Goal: Task Accomplishment & Management: Manage account settings

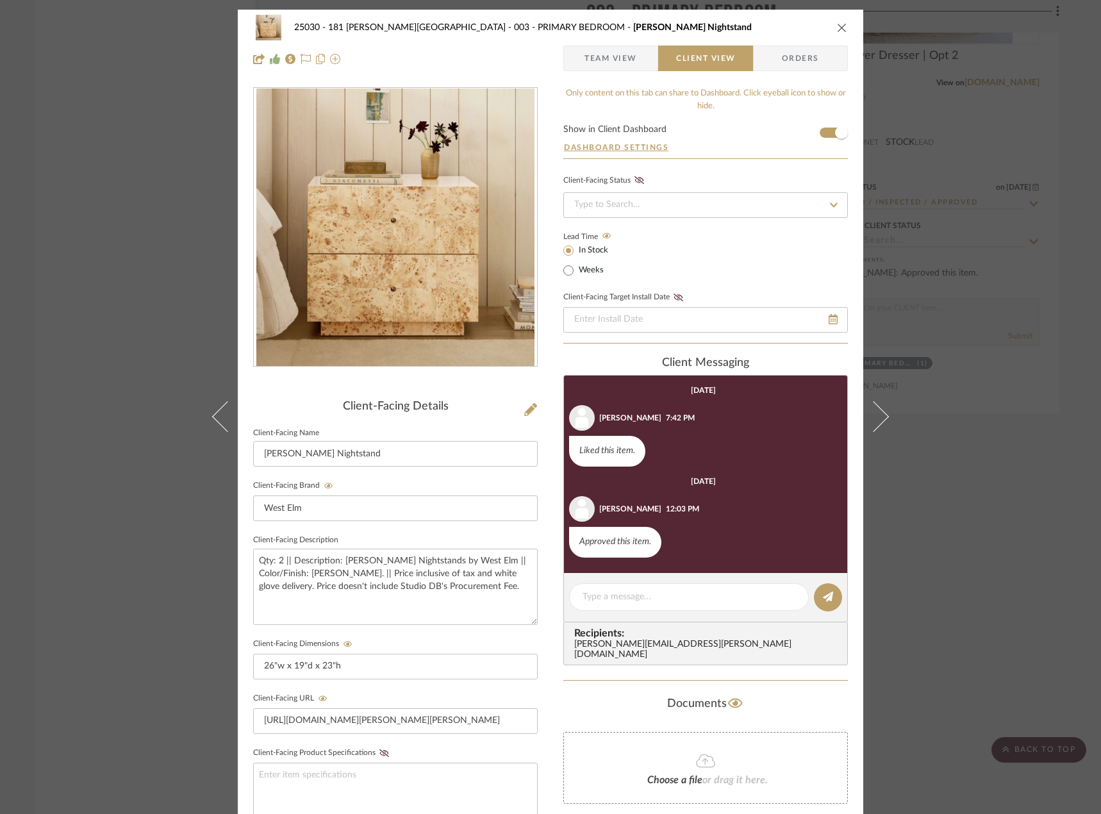
click at [55, 280] on div "25030 - 181 [PERSON_NAME] 003 - PRIMARY BEDROOM [PERSON_NAME] Nightstand Team V…" at bounding box center [550, 407] width 1101 height 814
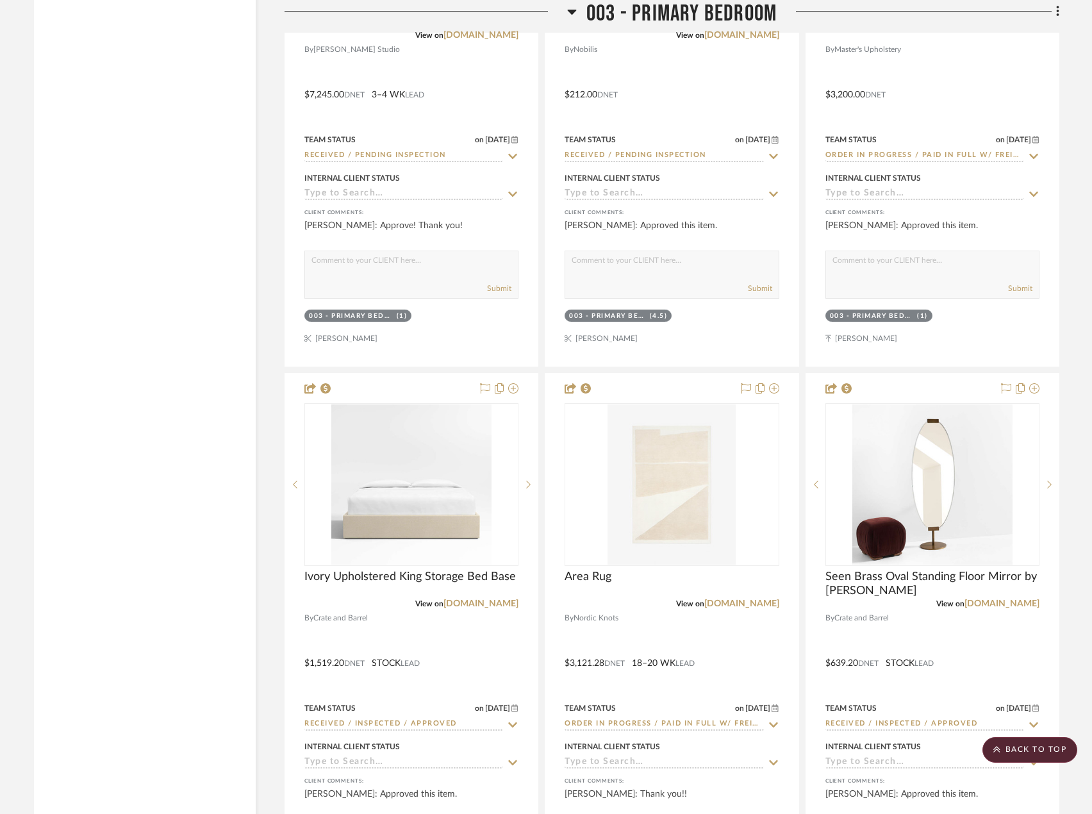
scroll to position [4807, 0]
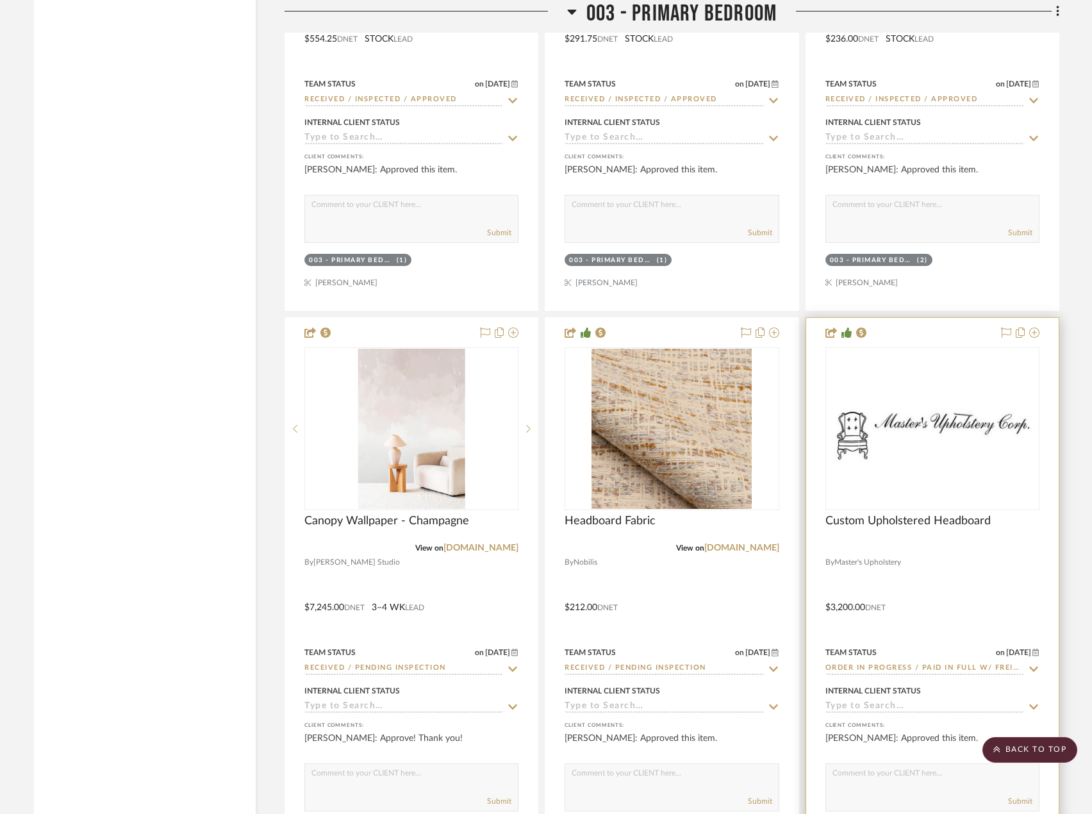
click at [991, 587] on div at bounding box center [932, 598] width 253 height 561
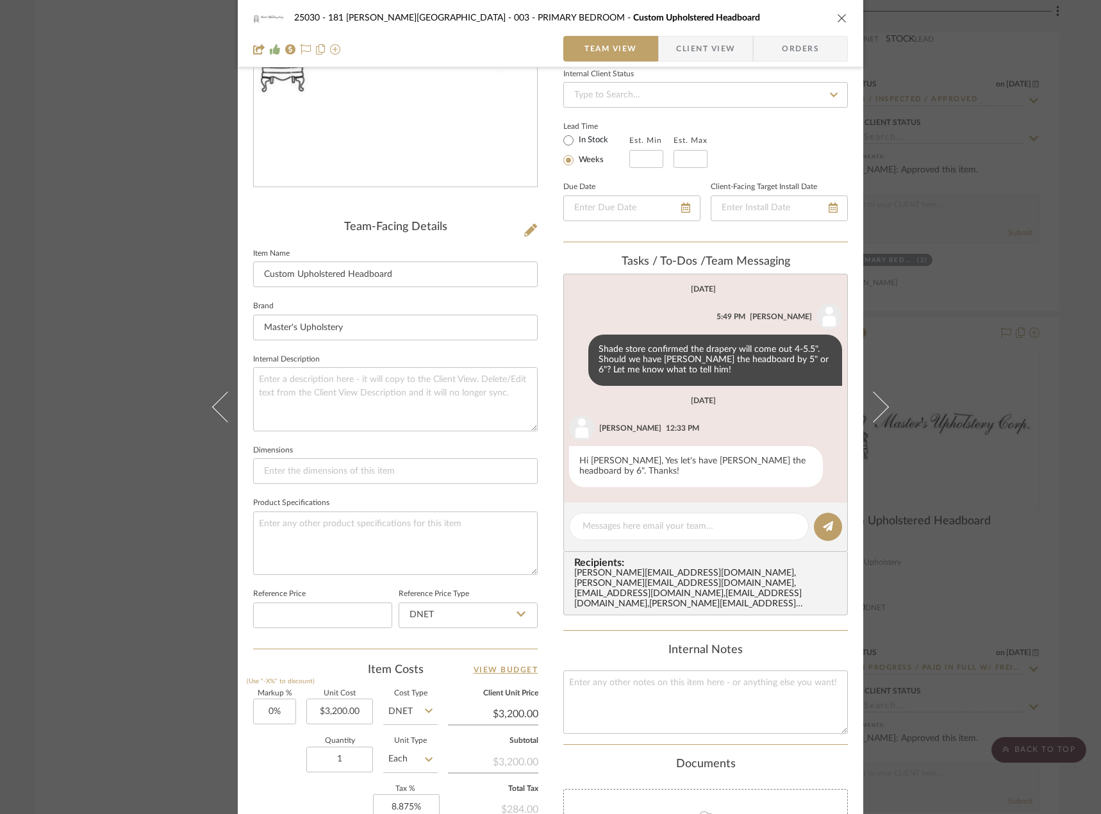
scroll to position [0, 0]
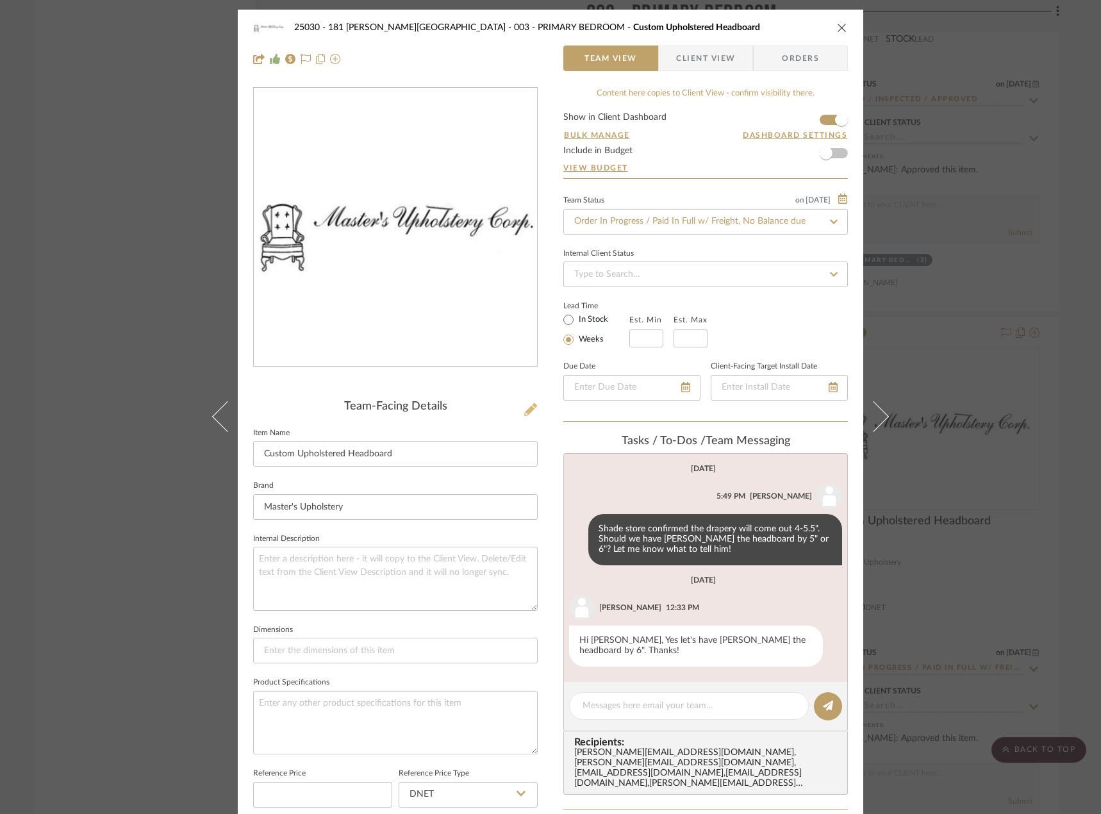
click at [524, 411] on icon at bounding box center [530, 409] width 13 height 13
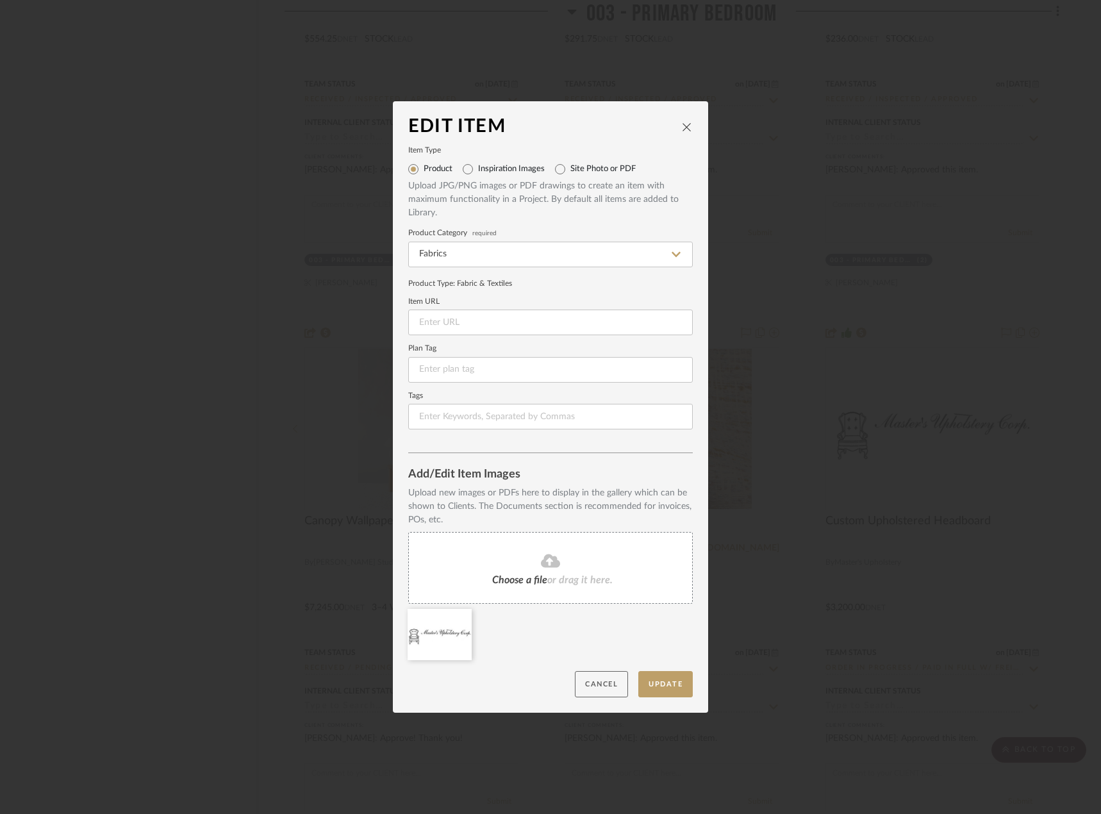
click at [604, 683] on button "Cancel" at bounding box center [601, 684] width 53 height 26
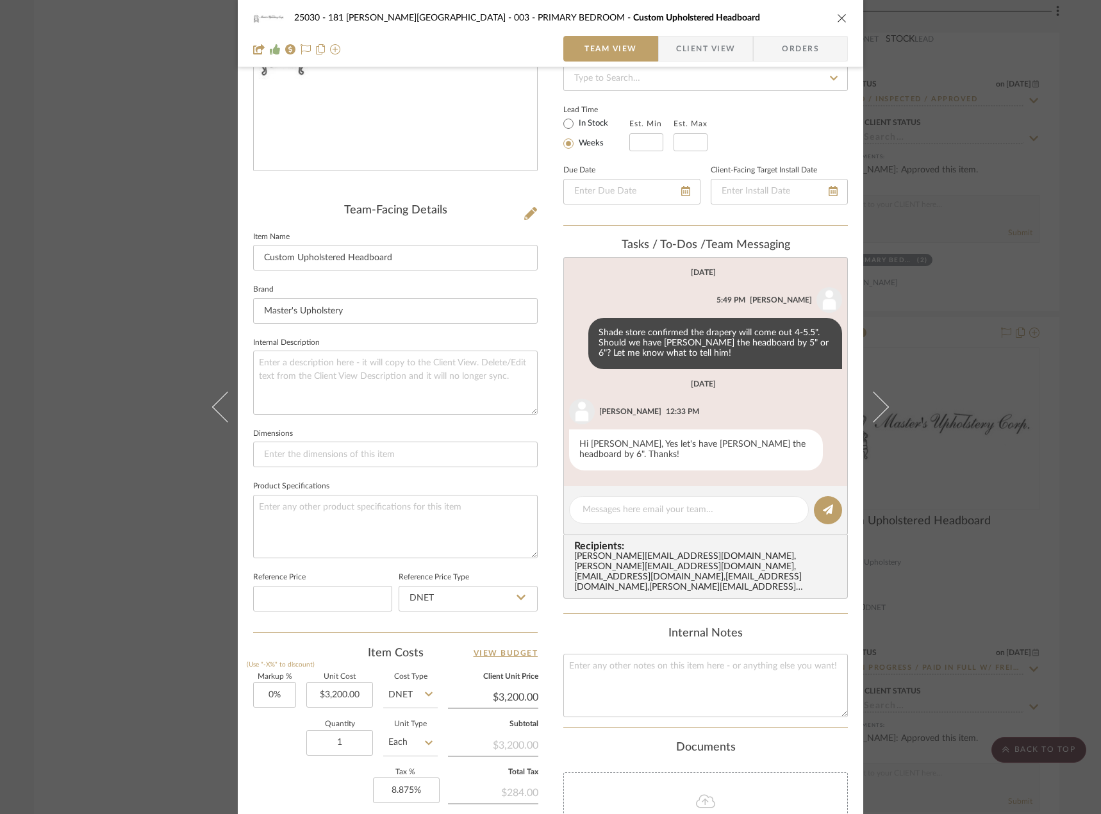
scroll to position [377, 0]
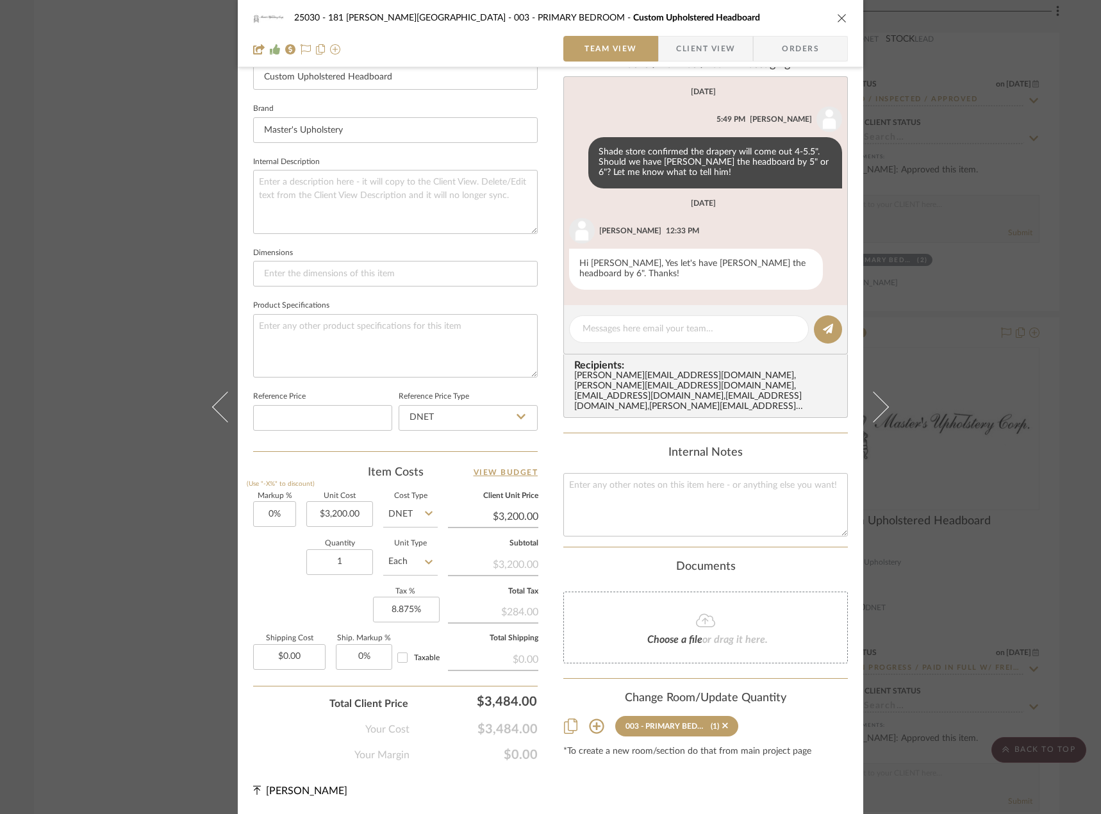
click at [667, 634] on span "Choose a file" at bounding box center [674, 639] width 55 height 10
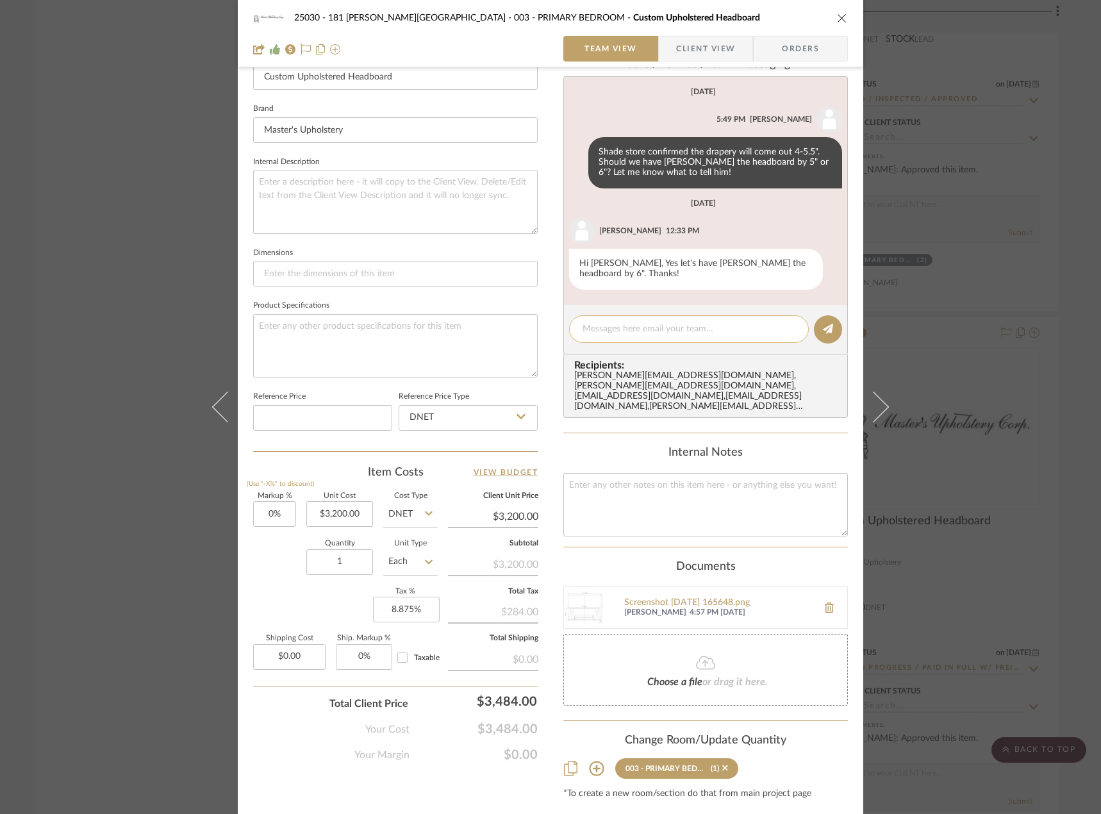
click at [657, 327] on textarea at bounding box center [689, 328] width 213 height 13
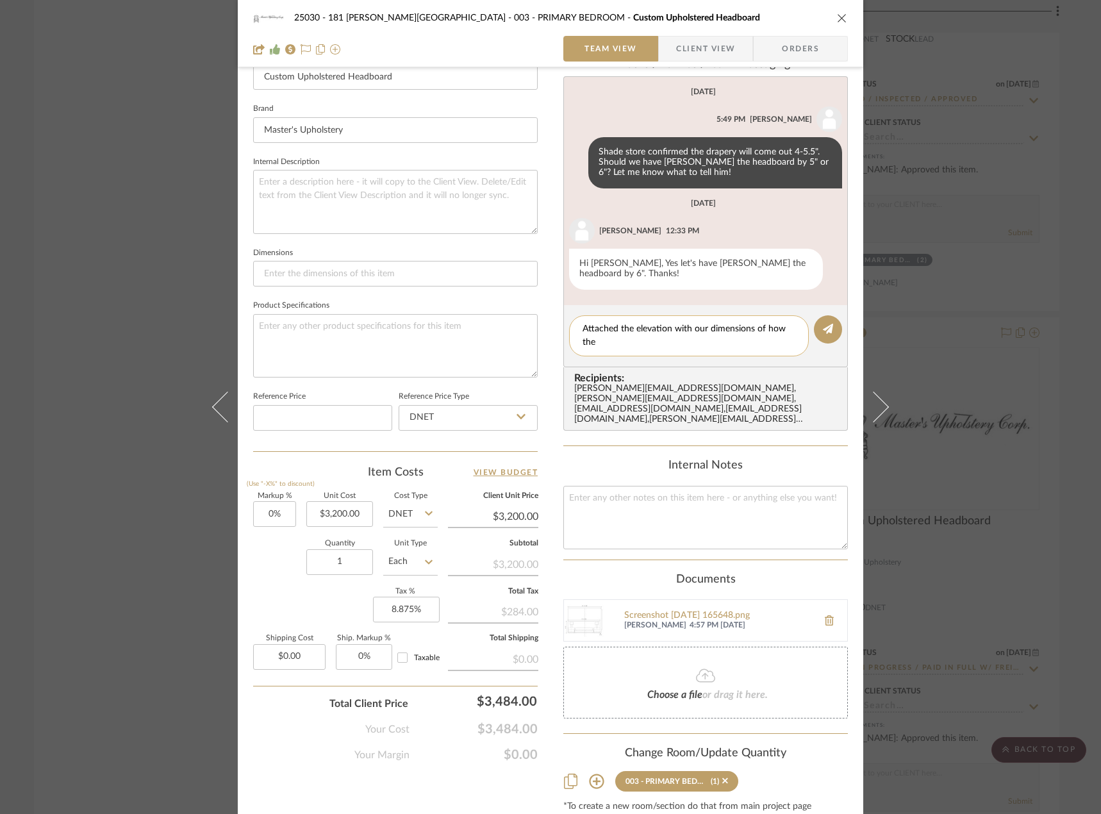
scroll to position [0, 0]
click at [750, 339] on textarea "Attached the elevation with our dimensions of how the reduced sized headboard w…" at bounding box center [689, 335] width 213 height 27
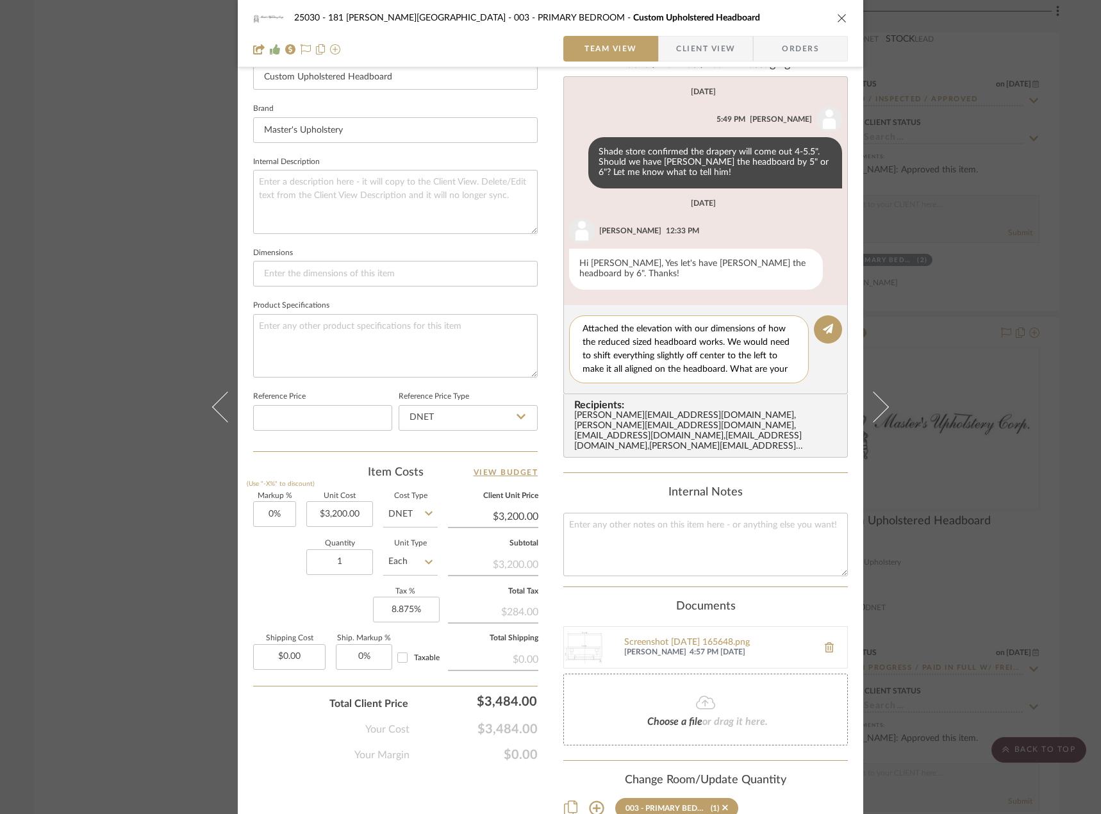
scroll to position [12, 0]
type textarea "Attached the elevation with our dimensions of how the reduced sized headboard w…"
click at [823, 329] on icon at bounding box center [828, 329] width 10 height 10
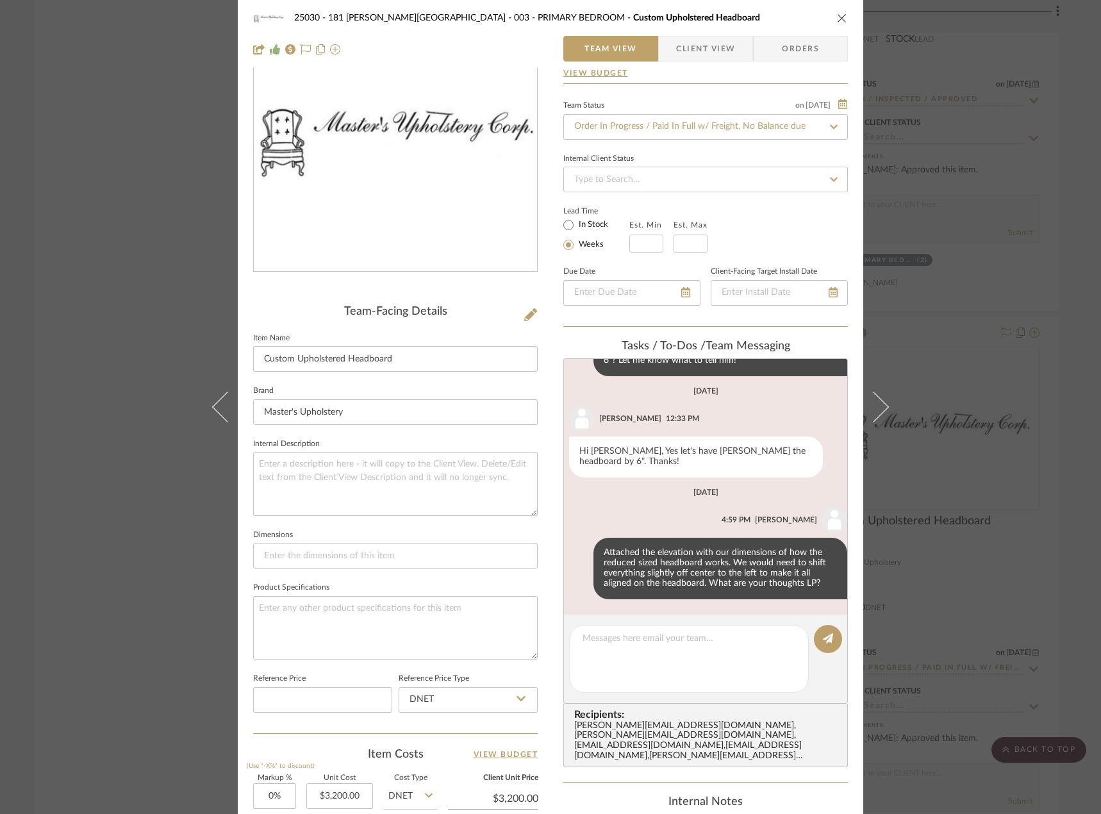
scroll to position [0, 0]
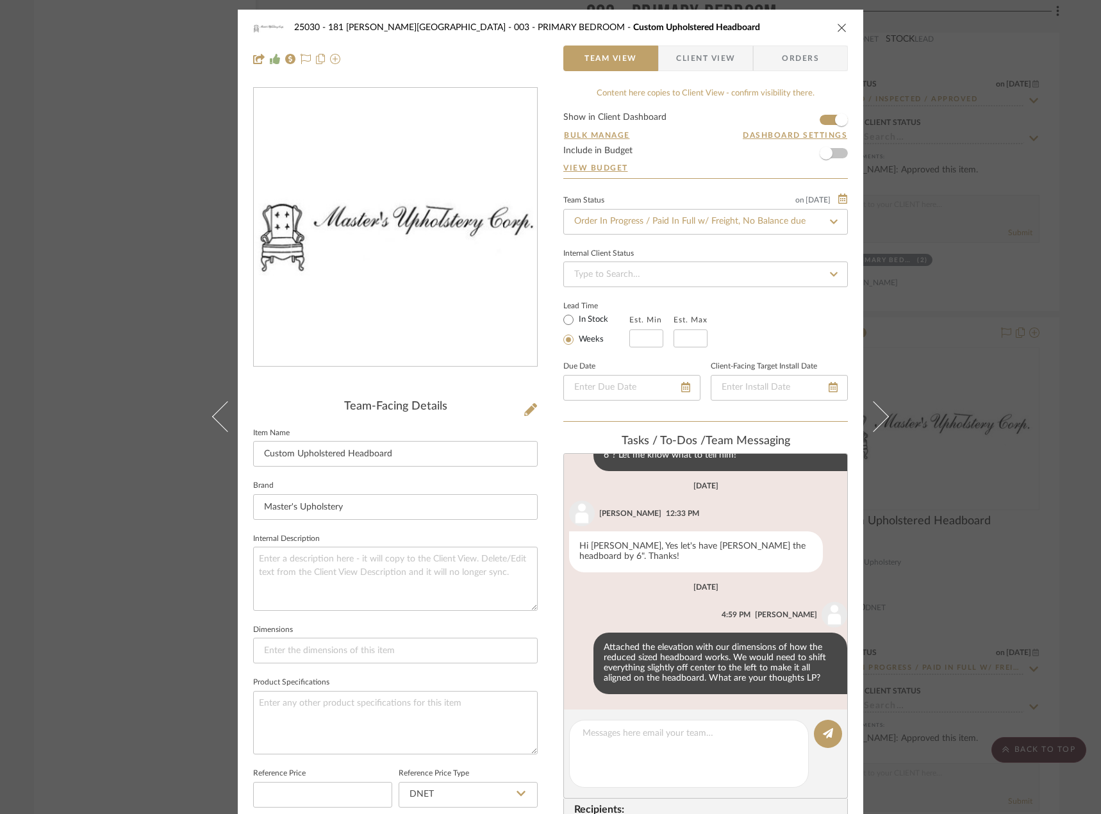
click at [70, 194] on div "25030 - 181 [PERSON_NAME] 003 - PRIMARY BEDROOM Custom Upholstered Headboard Te…" at bounding box center [550, 407] width 1101 height 814
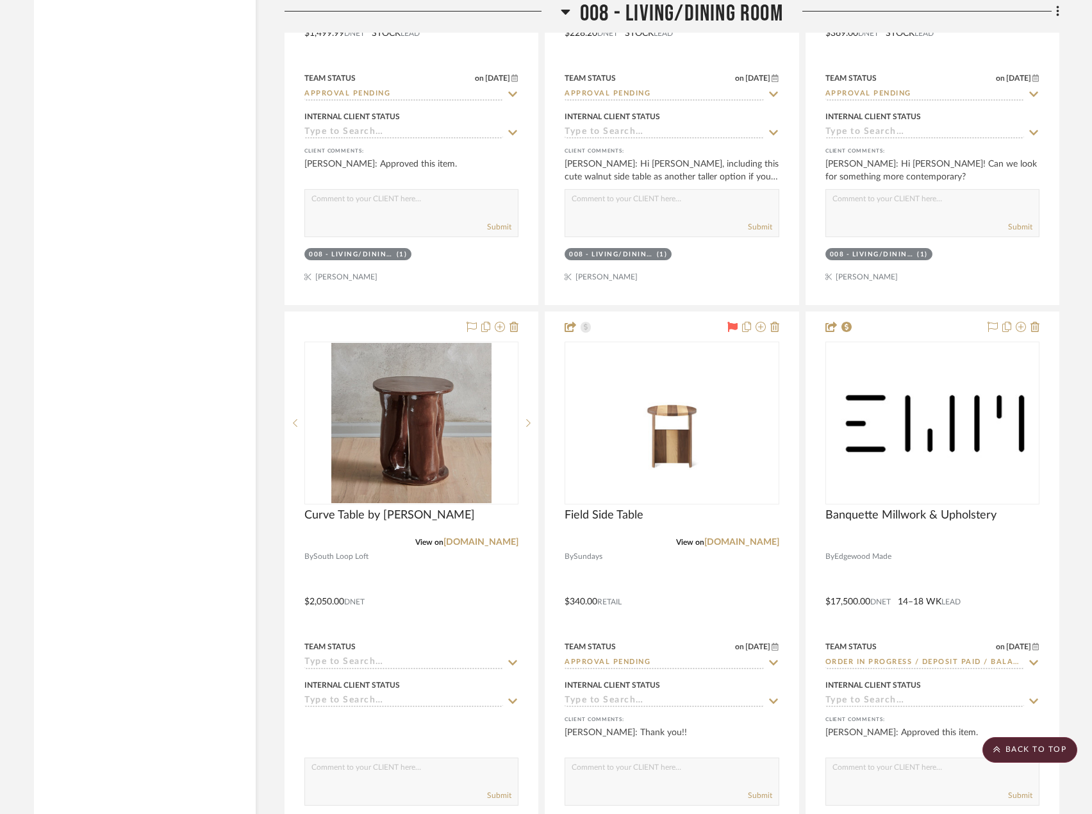
scroll to position [11693, 0]
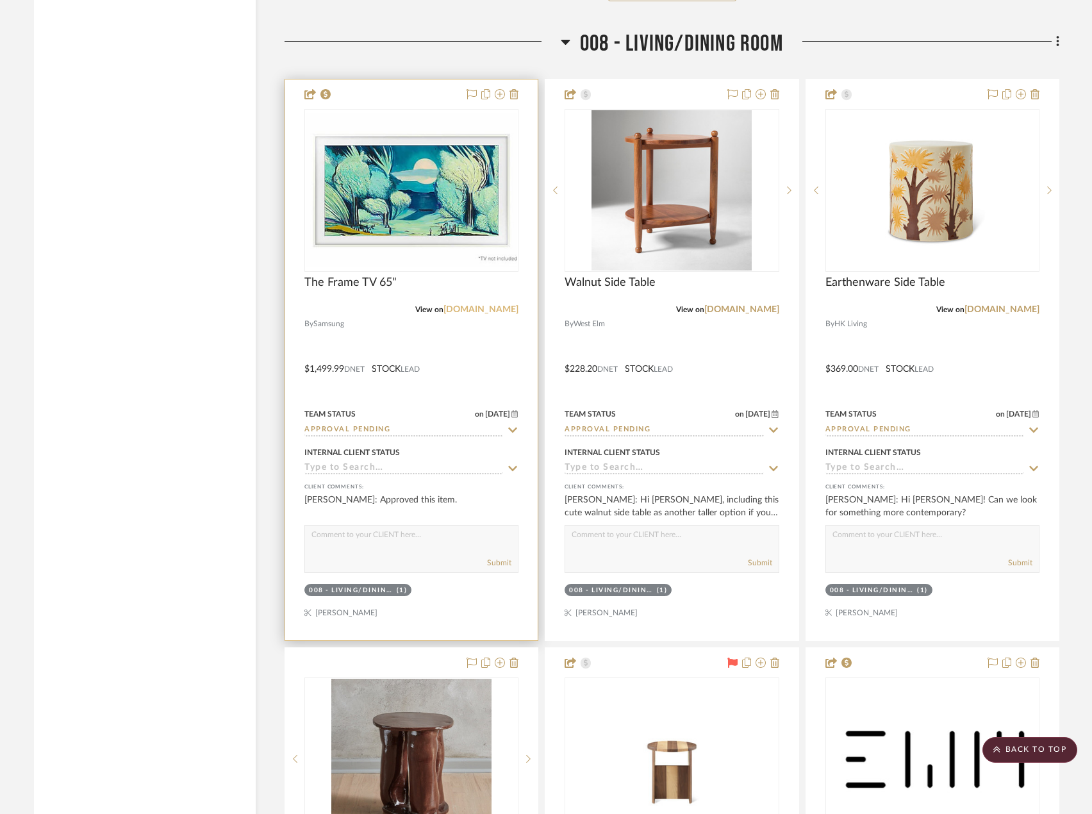
click at [486, 314] on link "[DOMAIN_NAME]" at bounding box center [480, 309] width 75 height 9
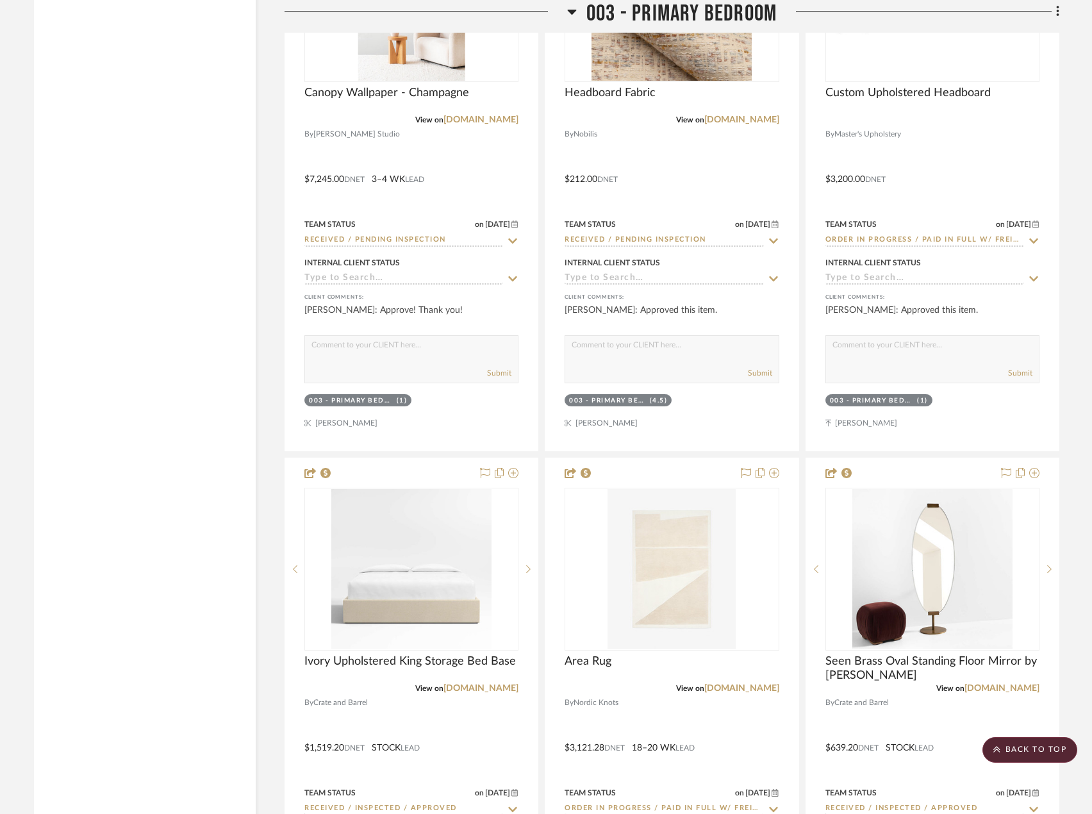
scroll to position [5371, 0]
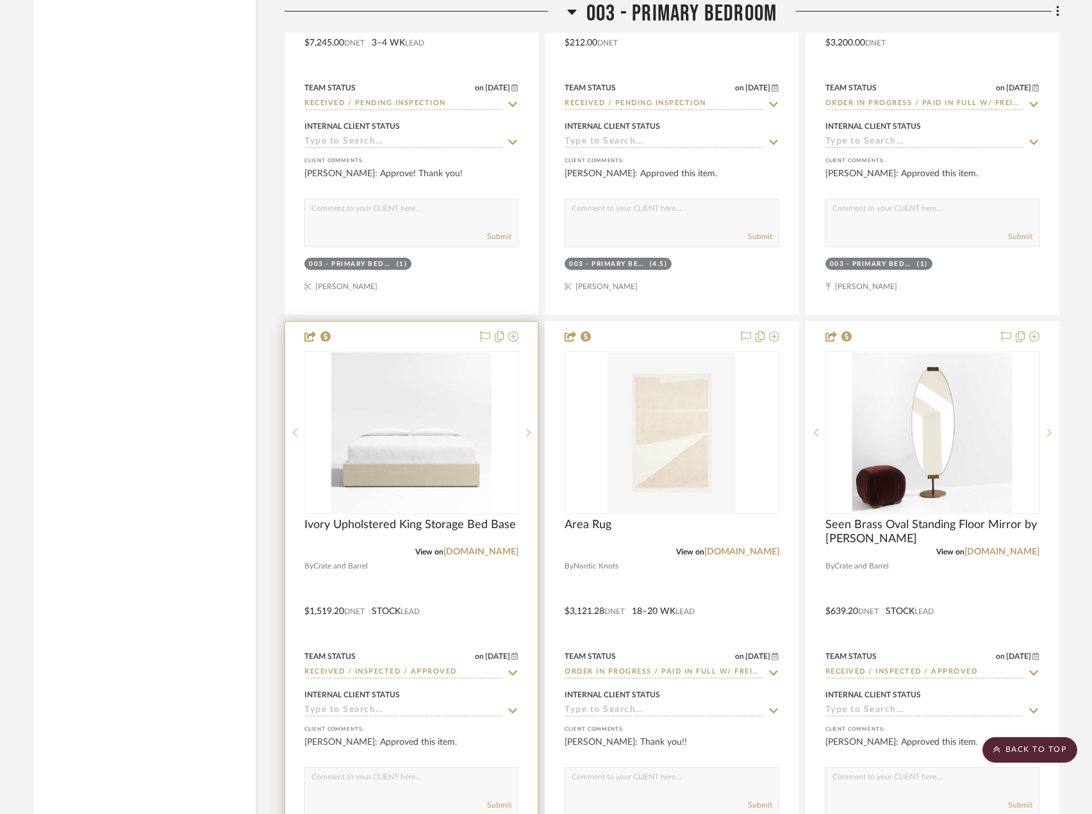
click at [481, 624] on div at bounding box center [411, 602] width 253 height 561
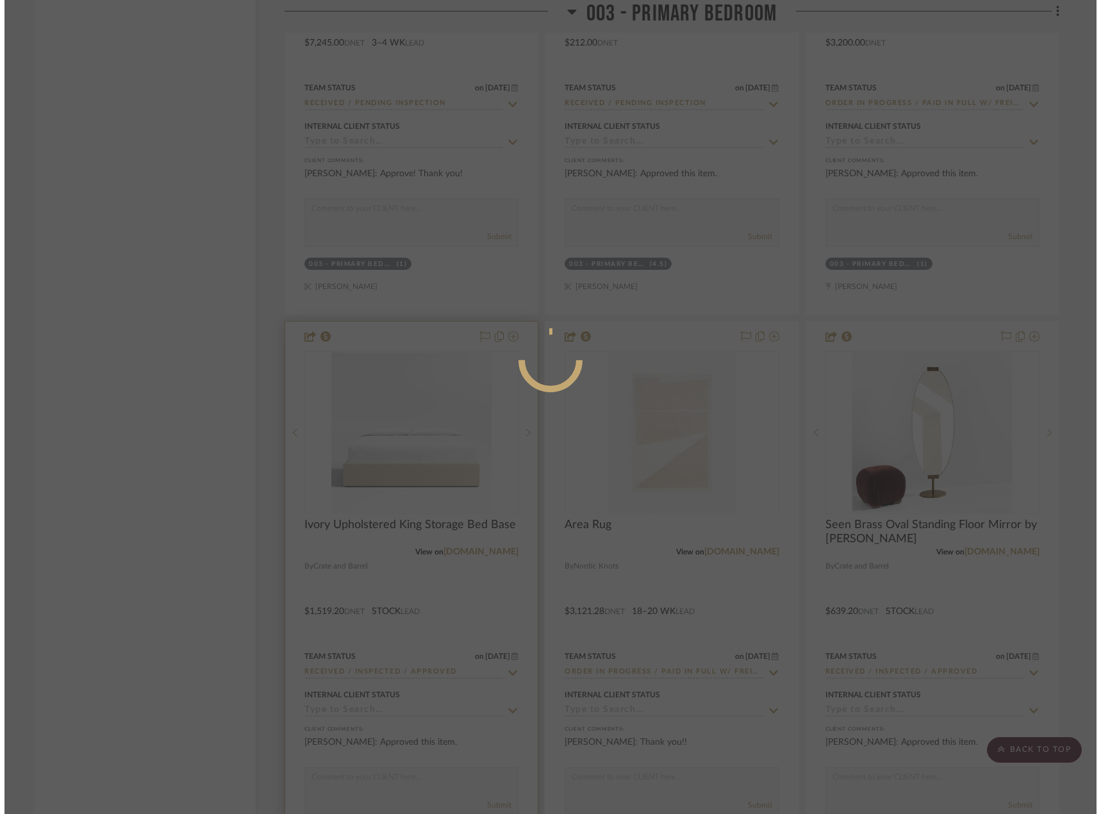
scroll to position [0, 0]
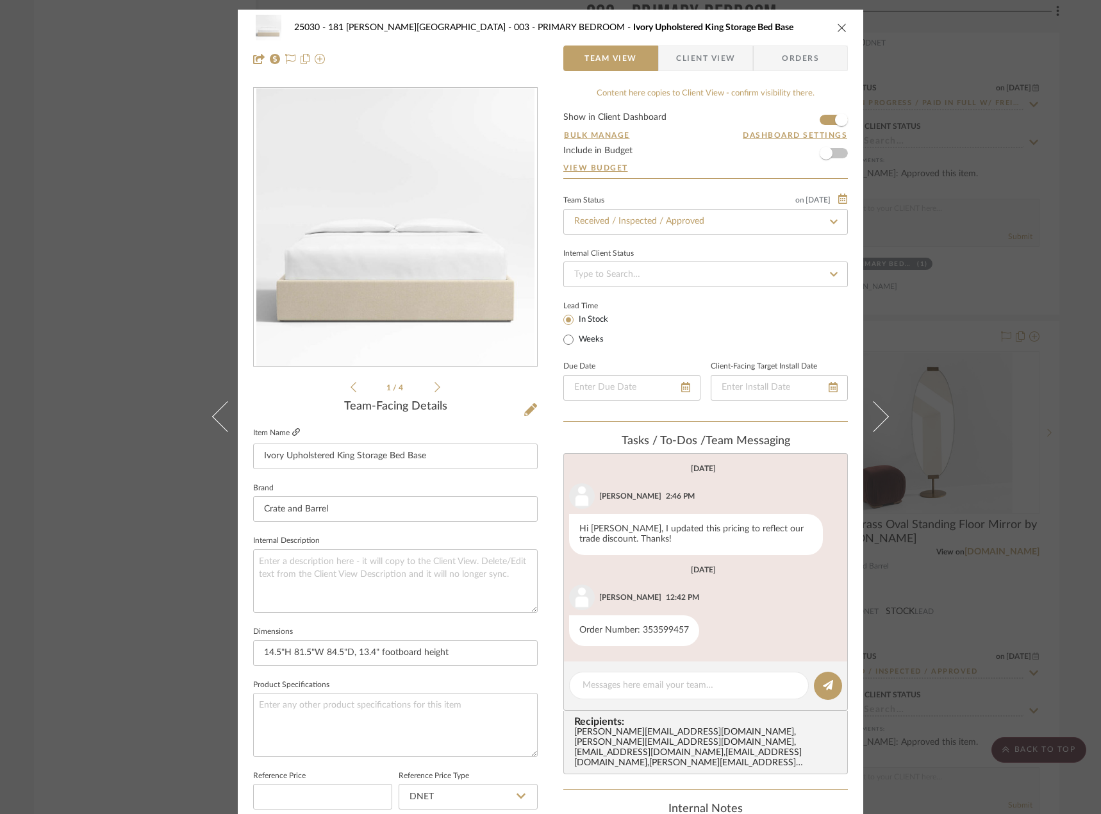
click at [293, 427] on link at bounding box center [296, 432] width 8 height 11
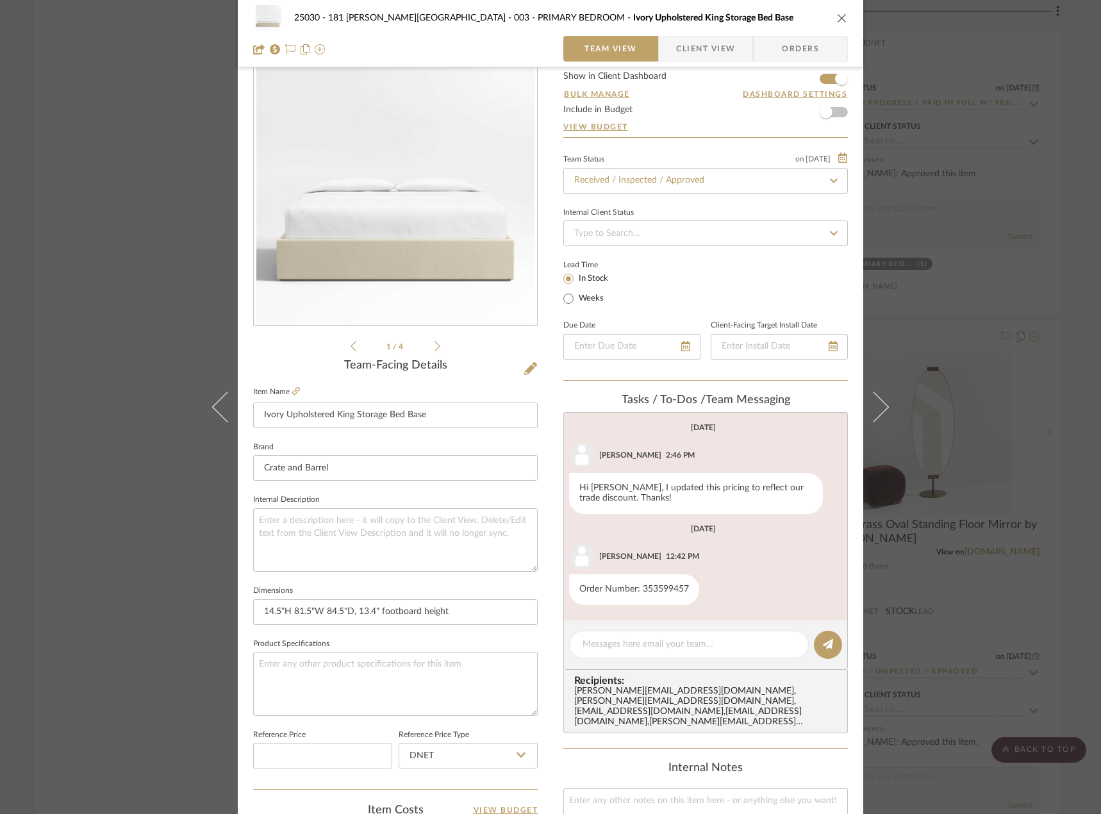
scroll to position [192, 0]
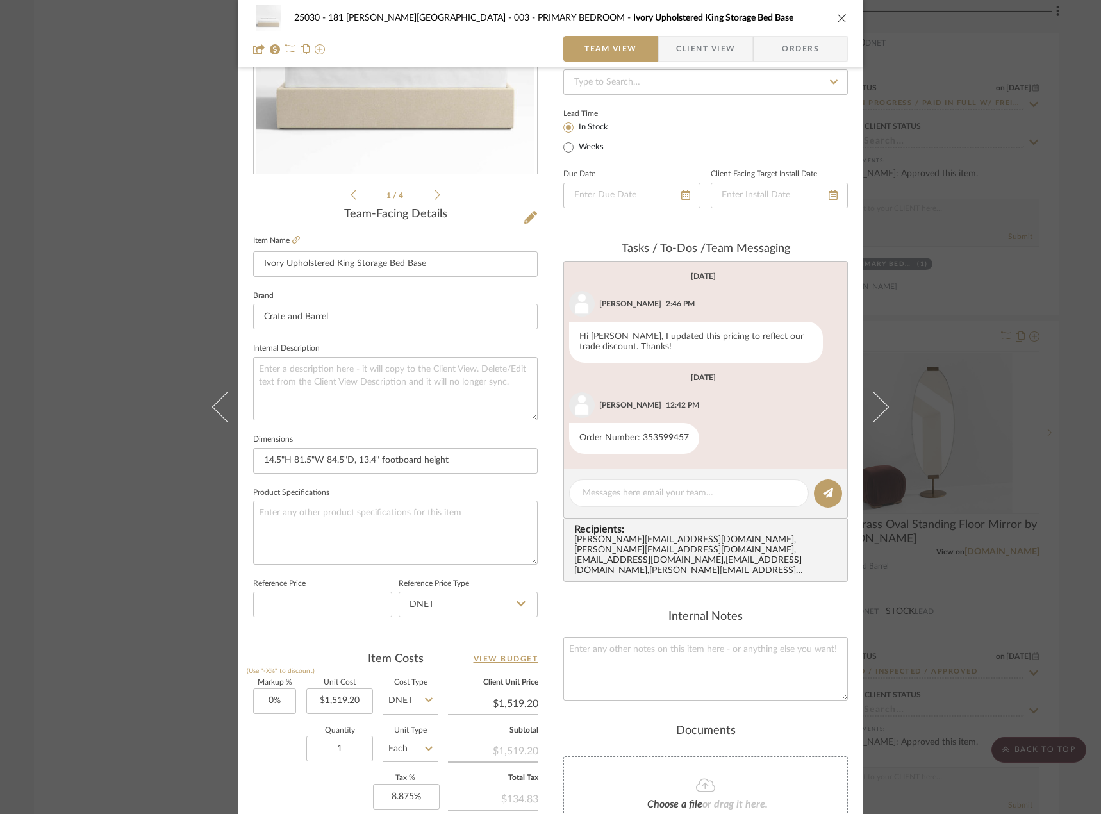
click at [691, 46] on span "Client View" at bounding box center [705, 49] width 59 height 26
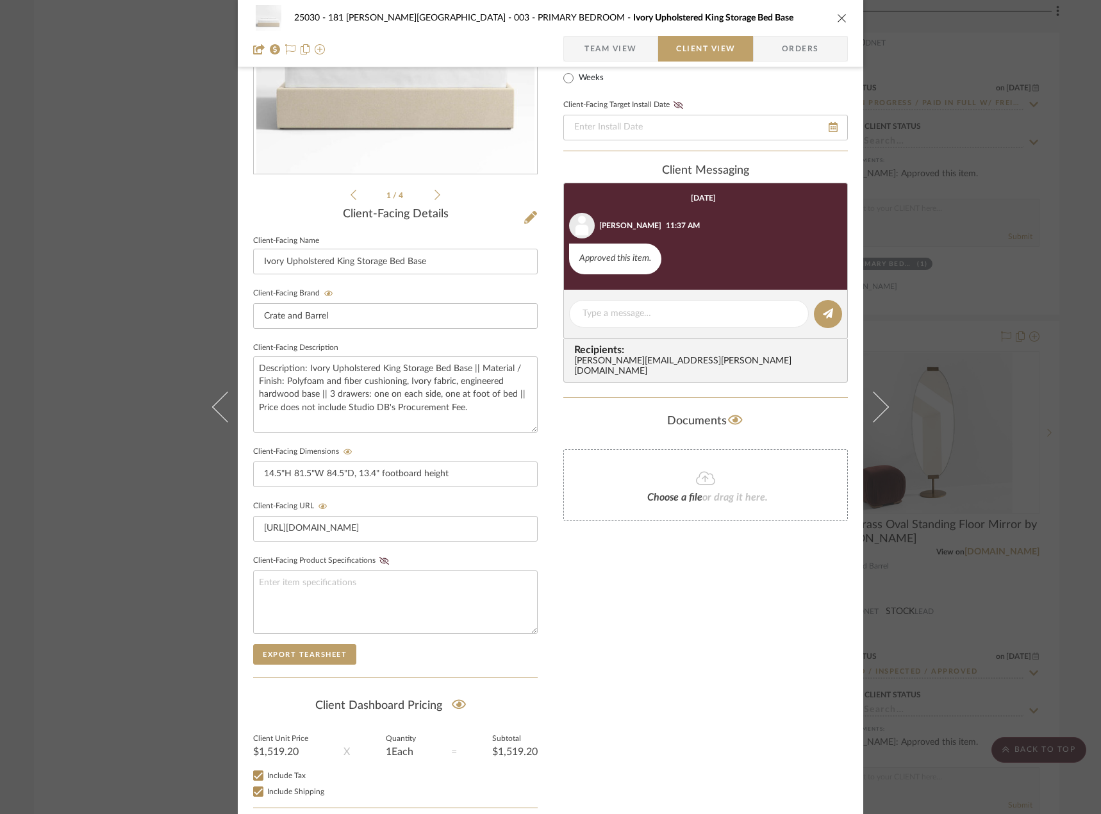
scroll to position [64, 0]
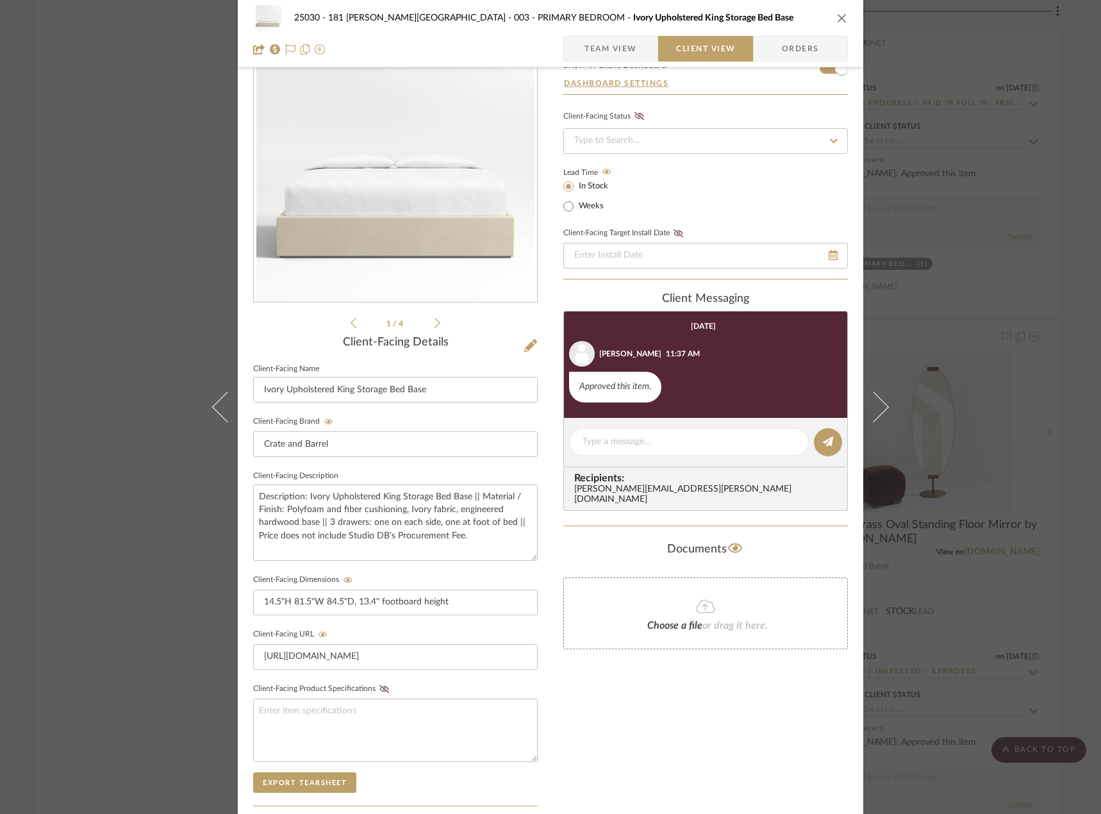
click at [611, 44] on span "Team View" at bounding box center [610, 49] width 53 height 26
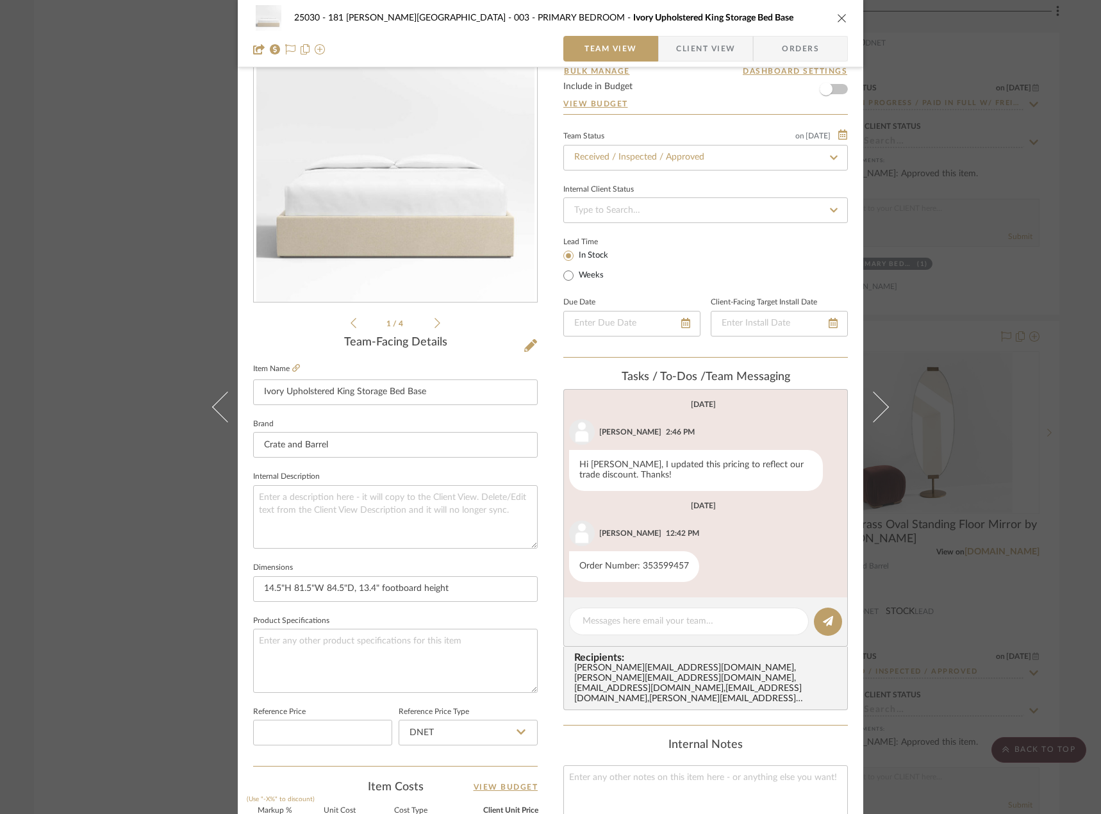
click at [676, 54] on span "Client View" at bounding box center [705, 49] width 59 height 26
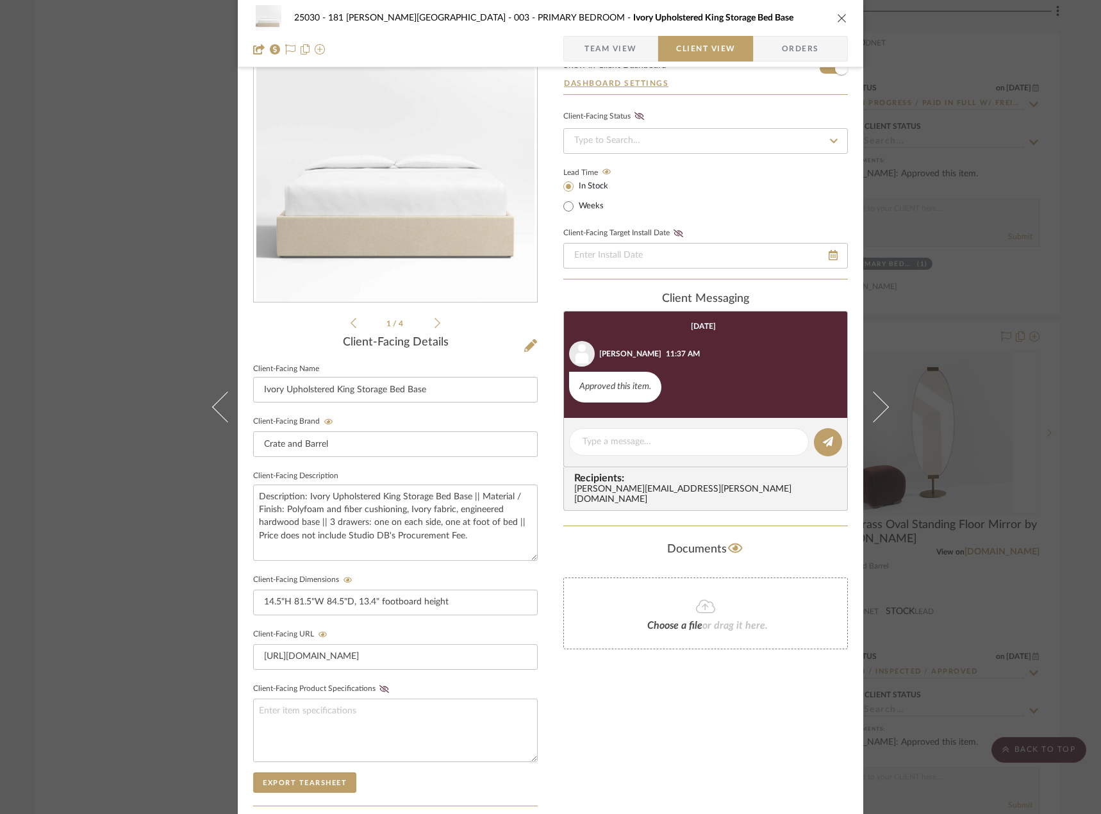
click at [602, 44] on span "Team View" at bounding box center [610, 49] width 53 height 26
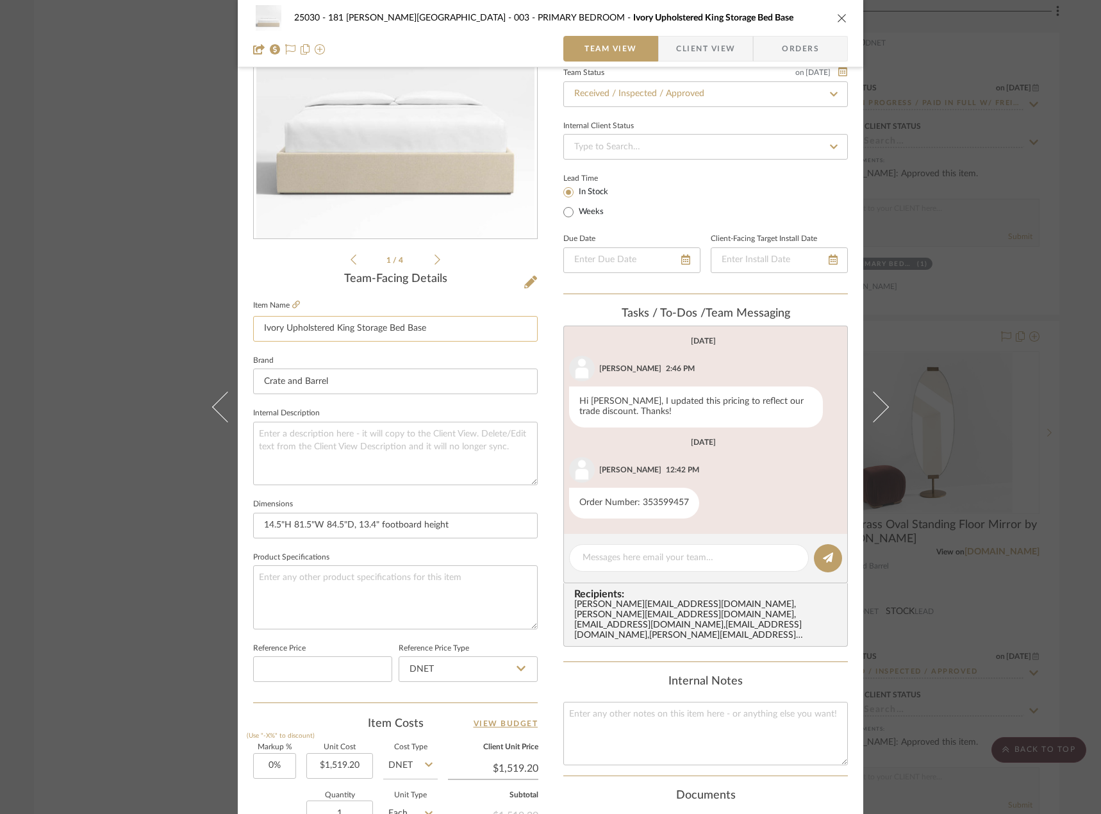
scroll to position [128, 0]
click at [292, 303] on icon at bounding box center [296, 304] width 8 height 8
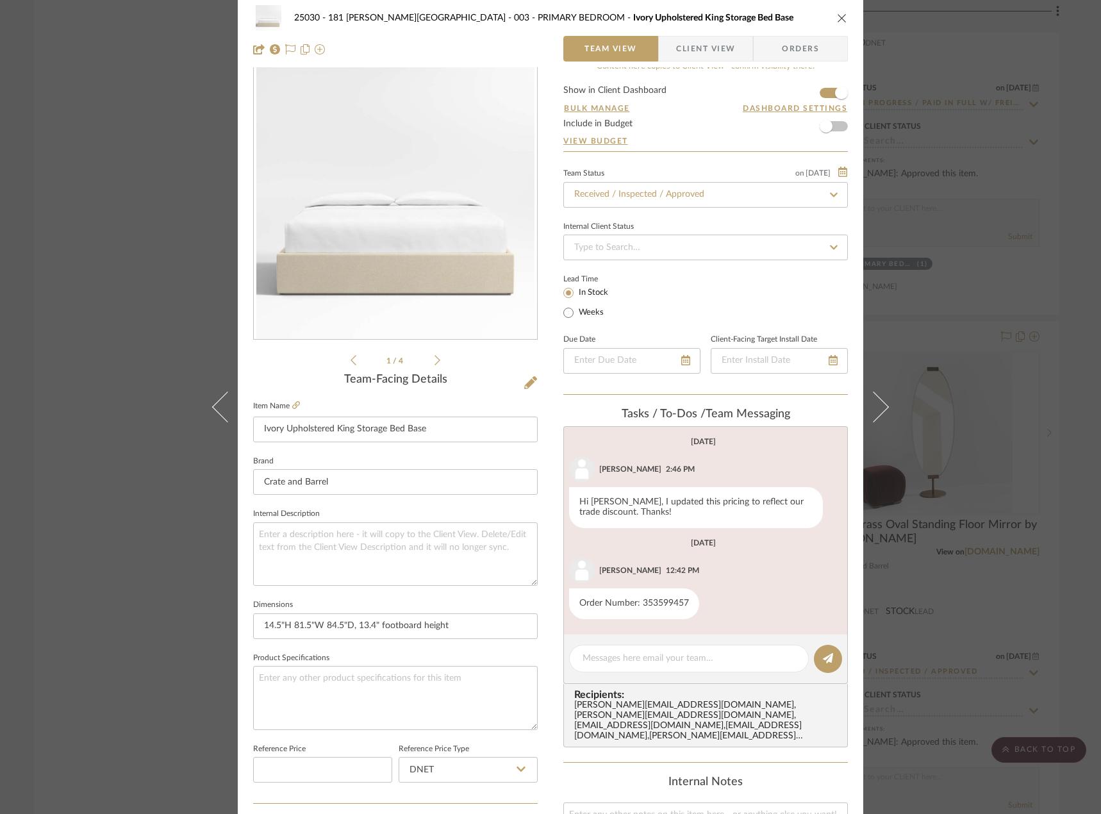
scroll to position [0, 0]
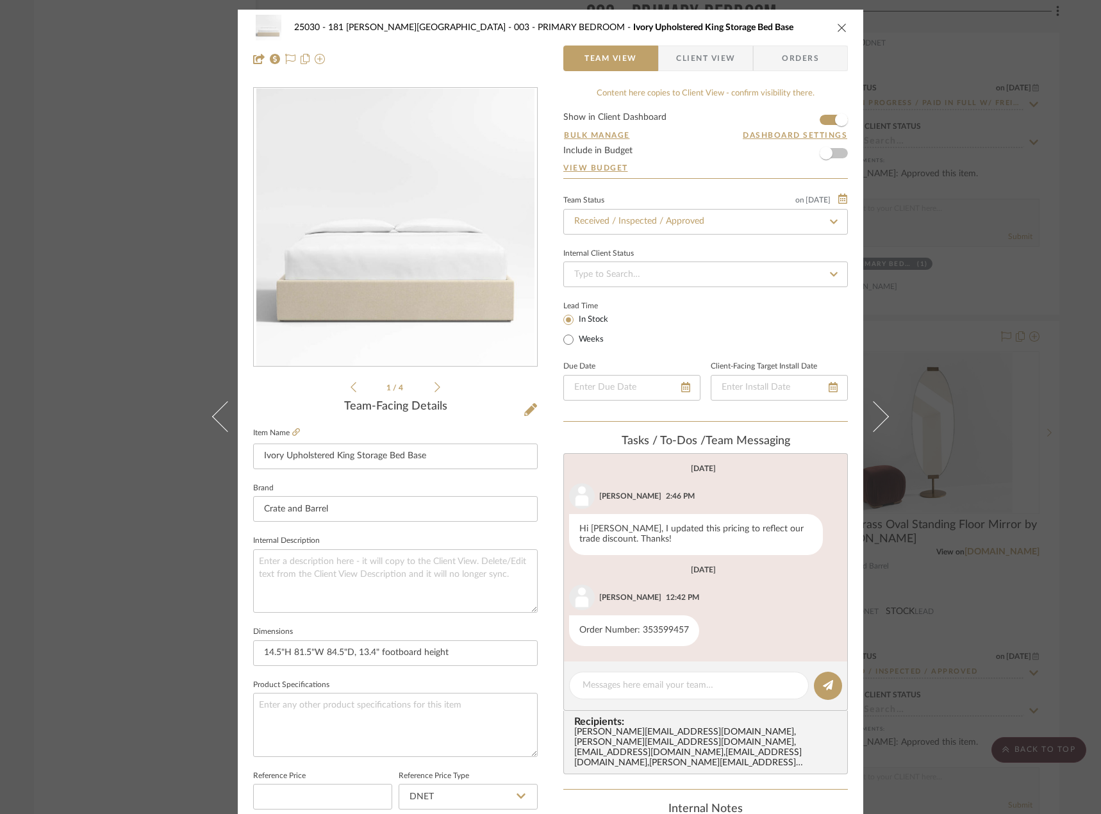
click at [1006, 263] on div "25030 - 181 [PERSON_NAME] 003 - PRIMARY BEDROOM Ivory Upholstered King Storage …" at bounding box center [550, 407] width 1101 height 814
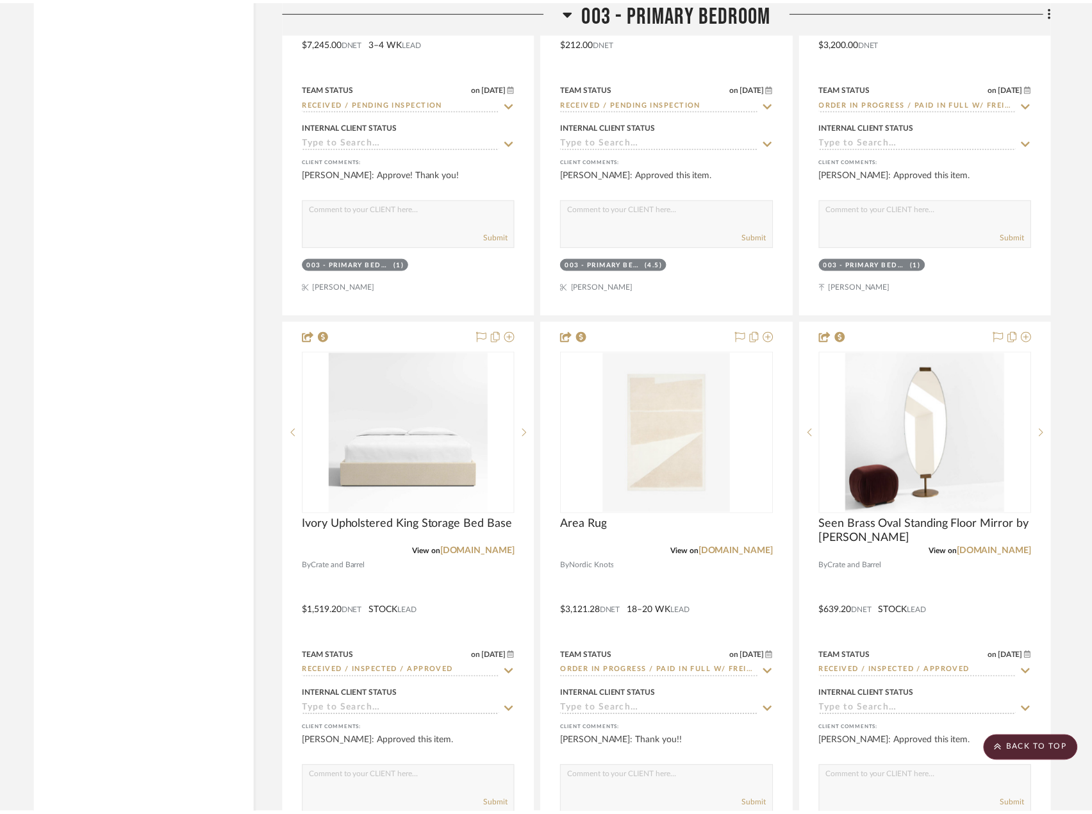
scroll to position [5371, 0]
